Goal: Task Accomplishment & Management: Manage account settings

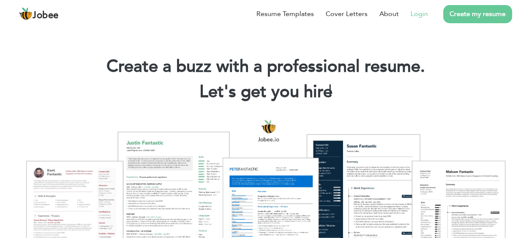
click at [422, 16] on link "Login" at bounding box center [419, 14] width 17 height 10
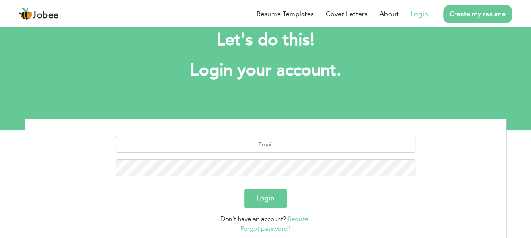
scroll to position [22, 0]
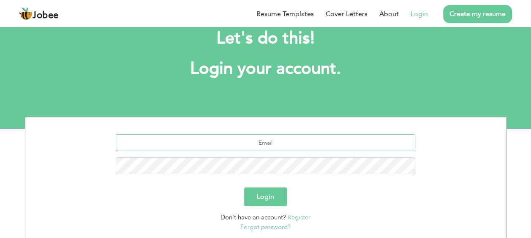
click at [278, 142] on input "text" at bounding box center [266, 142] width 300 height 17
click at [304, 129] on section "Login Don't have an account? Register Forgot password?" at bounding box center [266, 182] width 468 height 128
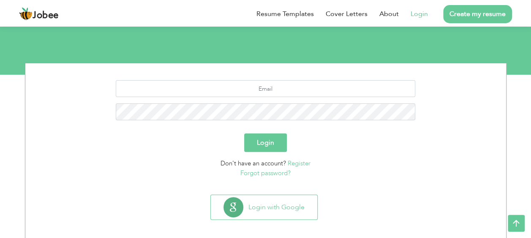
scroll to position [82, 0]
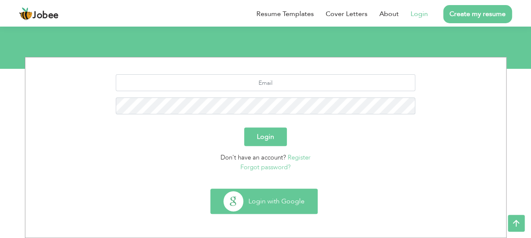
click at [280, 201] on button "Login with Google" at bounding box center [264, 201] width 107 height 25
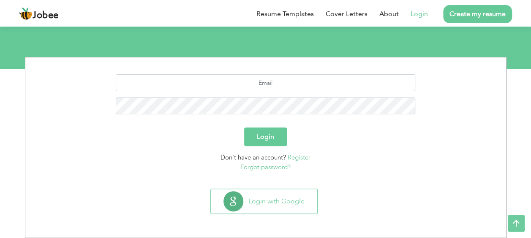
scroll to position [82, 0]
click at [73, 93] on div at bounding box center [266, 97] width 468 height 47
click at [259, 88] on input "text" at bounding box center [266, 82] width 300 height 17
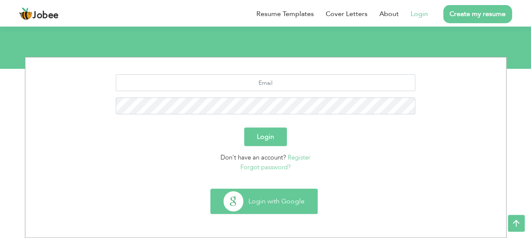
click at [279, 207] on button "Login with Google" at bounding box center [264, 201] width 107 height 25
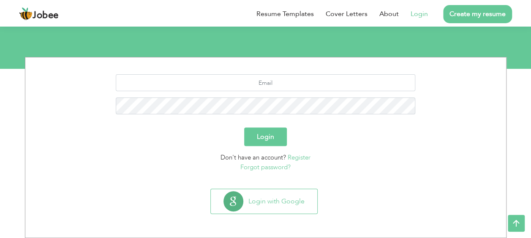
scroll to position [82, 0]
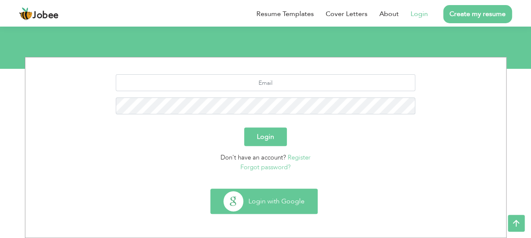
click at [233, 207] on button "Login with Google" at bounding box center [264, 201] width 107 height 25
